Goal: Browse casually: Explore the website without a specific task or goal

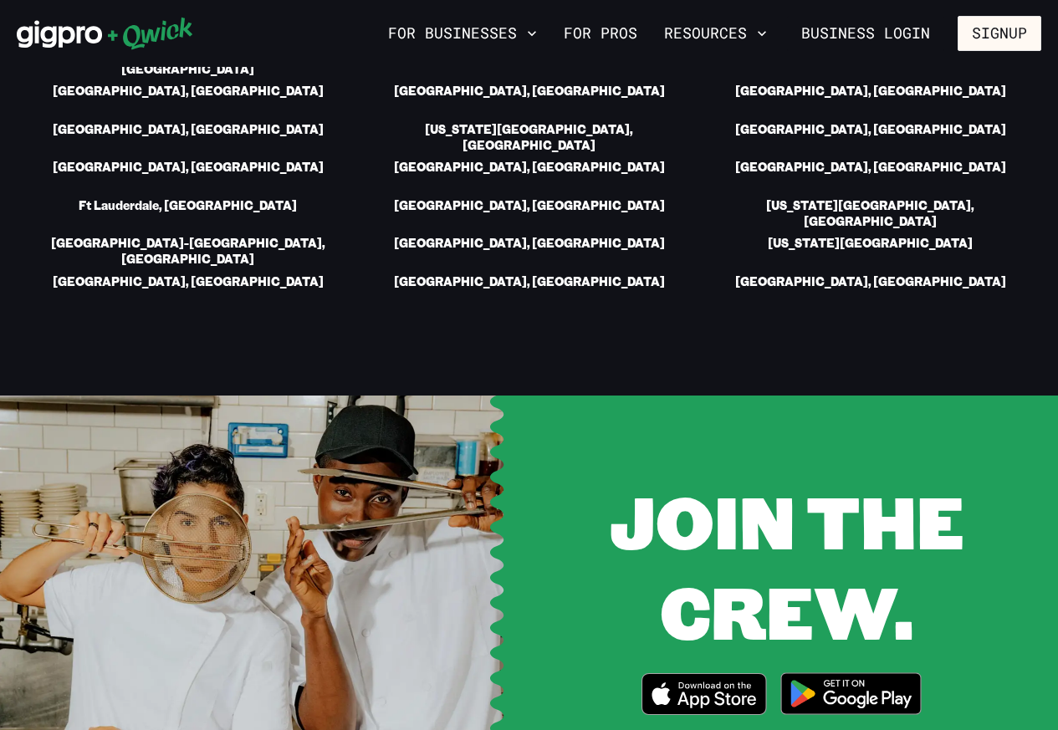
scroll to position [3011, 0]
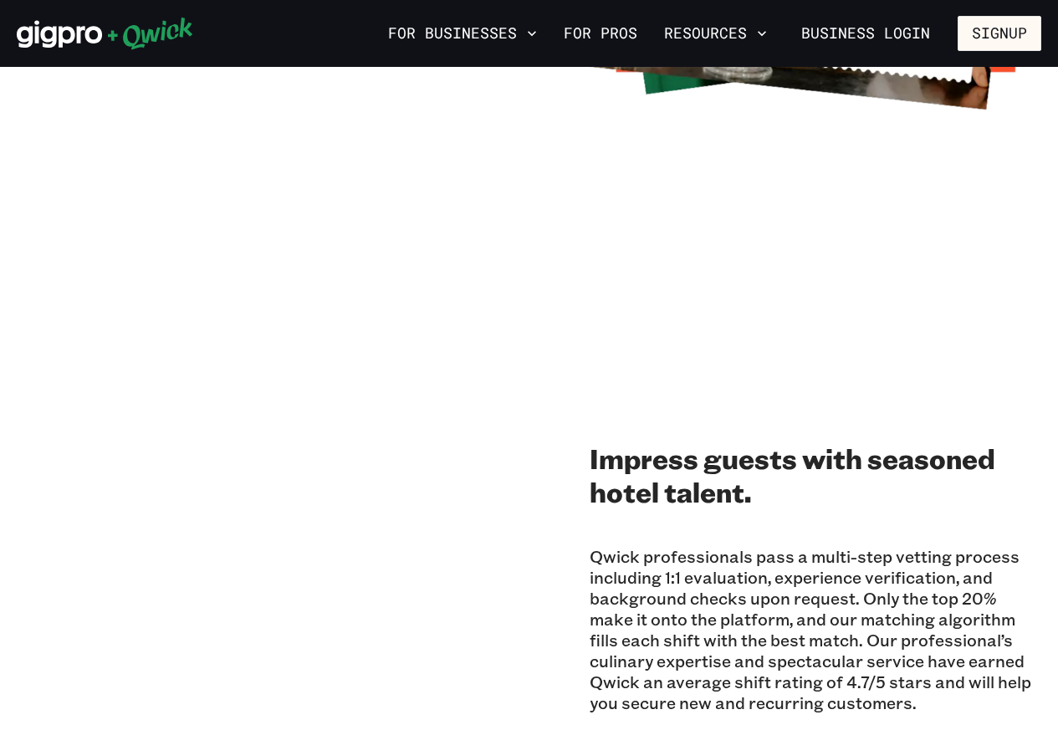
scroll to position [1204, 0]
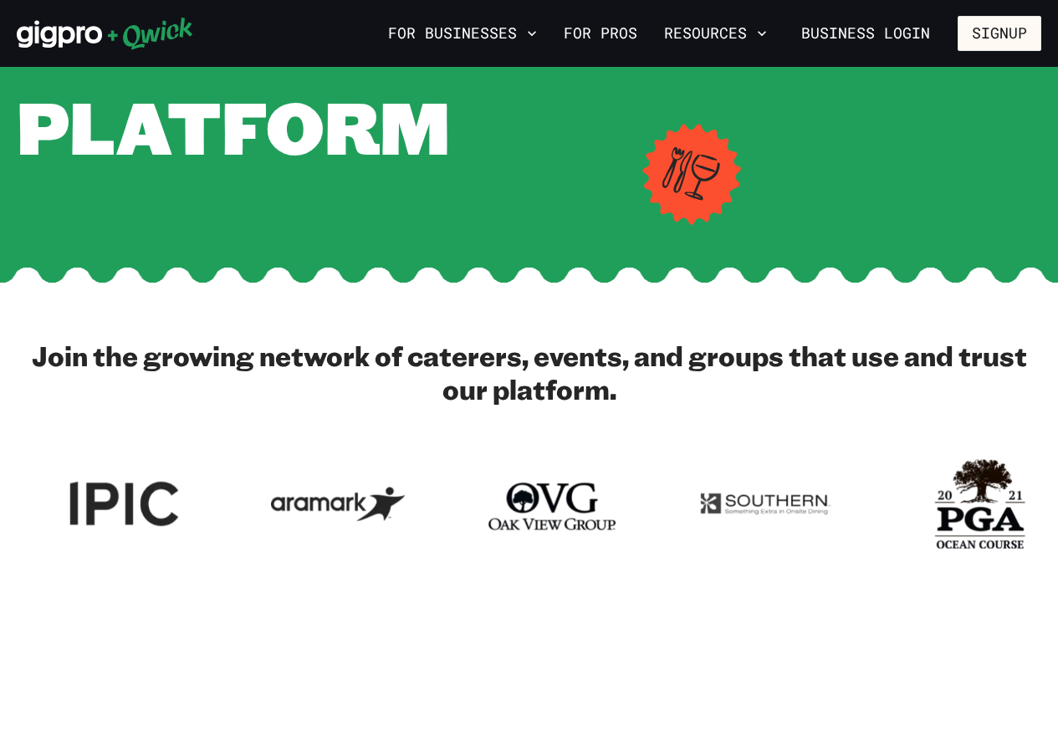
scroll to position [602, 0]
